Goal: Task Accomplishment & Management: Manage account settings

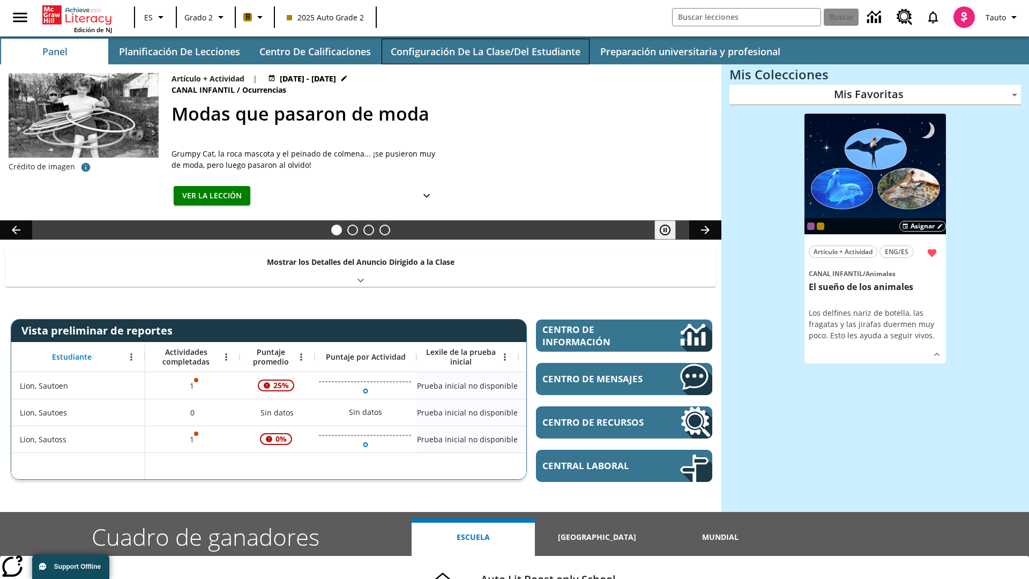
click at [485, 51] on button "Configuración de la clase/del estudiante" at bounding box center [486, 52] width 208 height 26
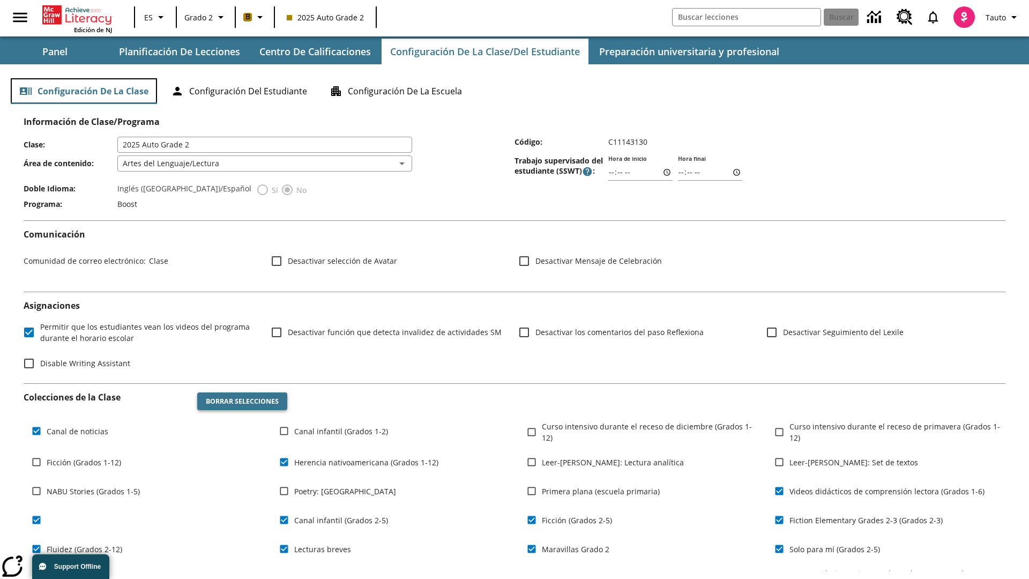
click at [84, 91] on button "Configuración de la clase" at bounding box center [84, 91] width 146 height 26
click at [242, 401] on button "Borrar selecciones" at bounding box center [242, 401] width 90 height 18
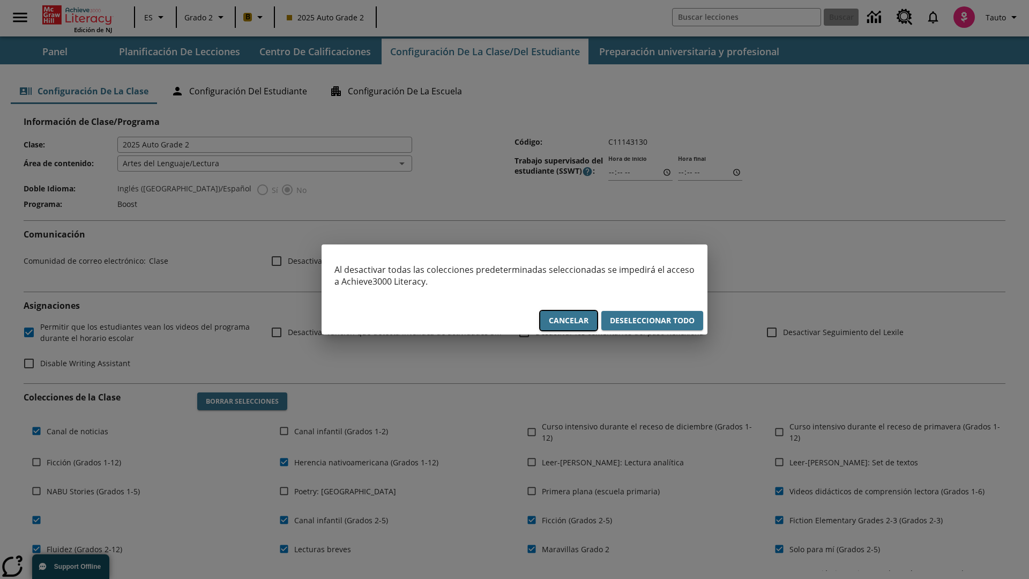
click at [569, 321] on button "Cancelar" at bounding box center [568, 321] width 57 height 20
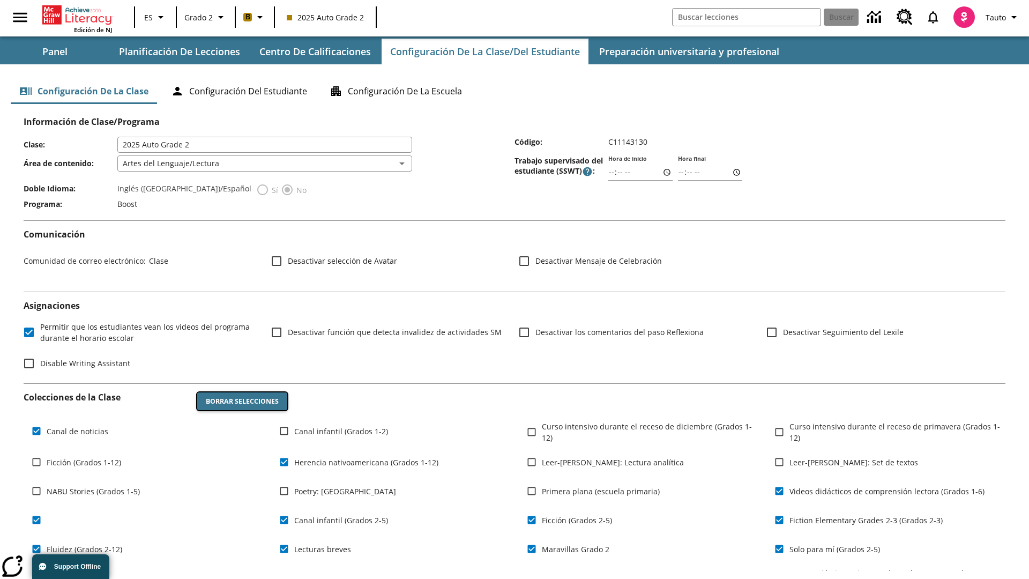
click at [242, 401] on button "Borrar selecciones" at bounding box center [242, 401] width 90 height 18
checkbox input "false"
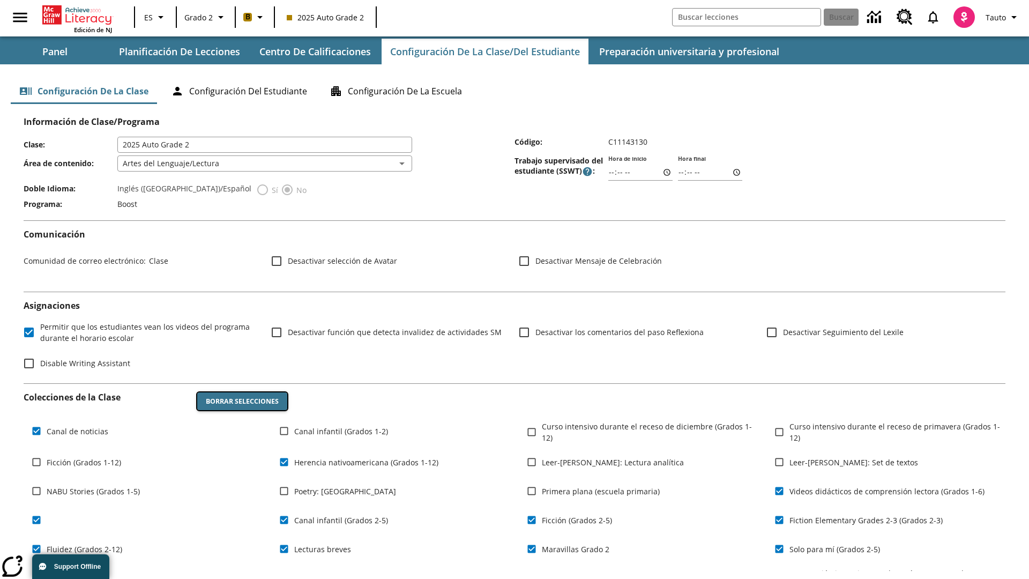
checkbox input "false"
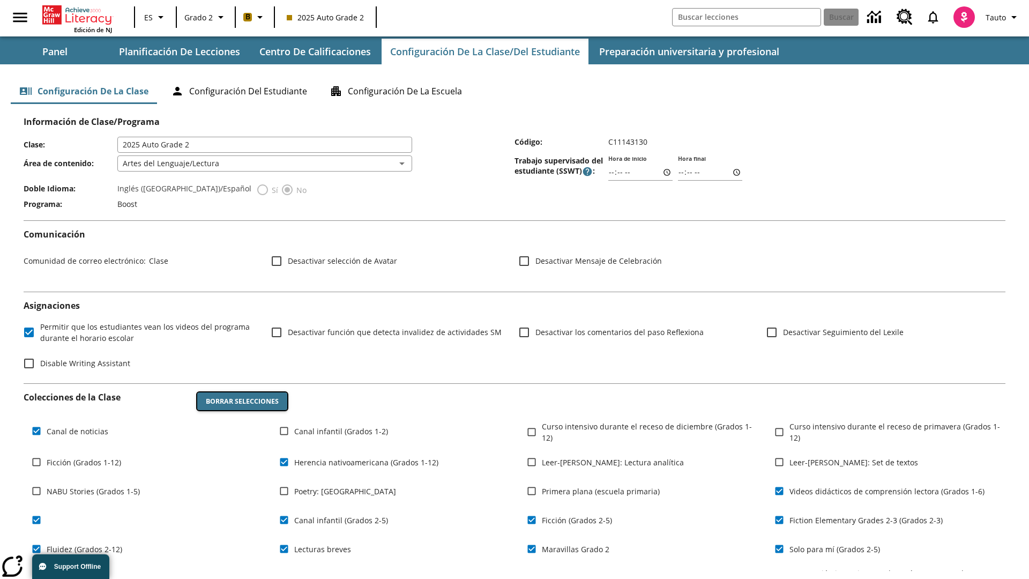
checkbox input "false"
